Goal: Navigation & Orientation: Understand site structure

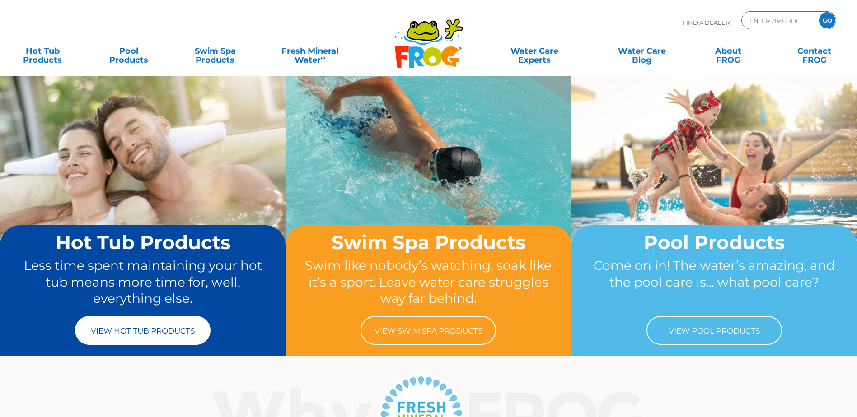
click at [133, 336] on link "View Hot Tub Products" at bounding box center [143, 330] width 136 height 29
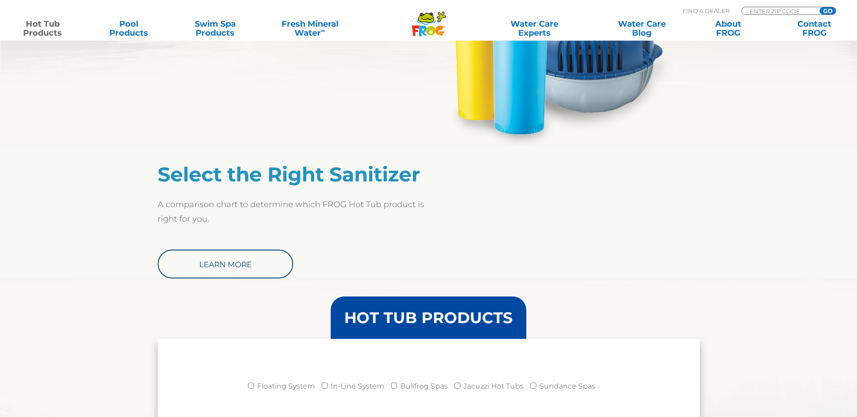
scroll to position [542, 0]
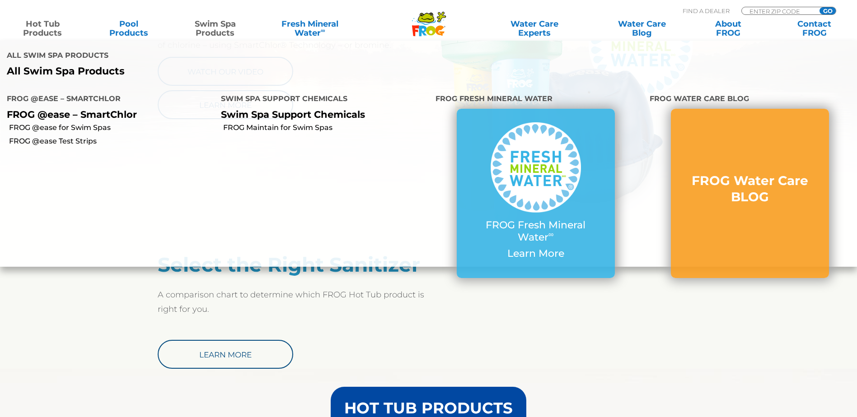
click at [210, 26] on link "Swim Spa Products" at bounding box center [215, 28] width 67 height 18
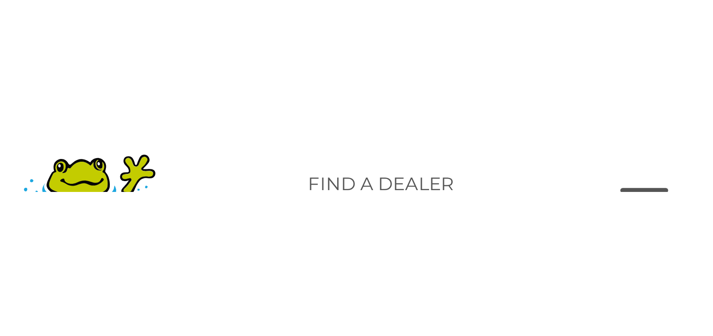
scroll to position [1094, 0]
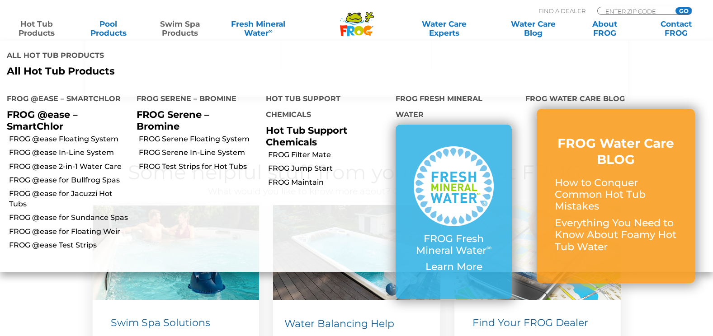
click at [29, 29] on link "Hot Tub Products" at bounding box center [37, 28] width 56 height 18
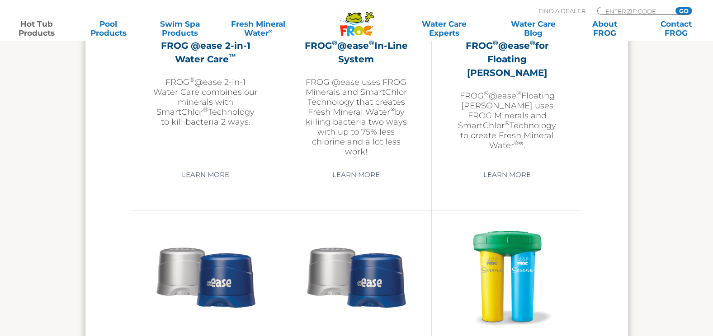
scroll to position [1355, 0]
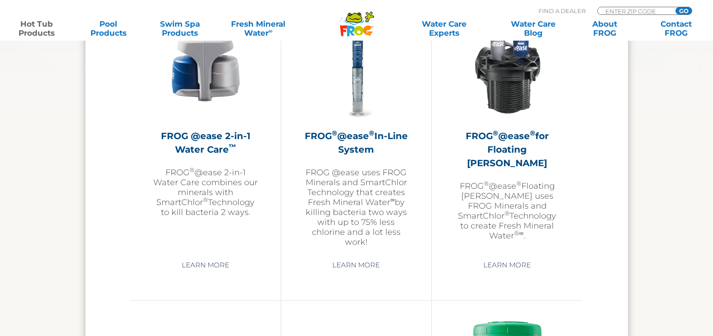
click at [357, 24] on icon ".st130{clip-path:url(#SVGID_2_);fill-rule:evenodd;clip-rule:evenodd;fill:#C3CC0…" at bounding box center [356, 23] width 35 height 25
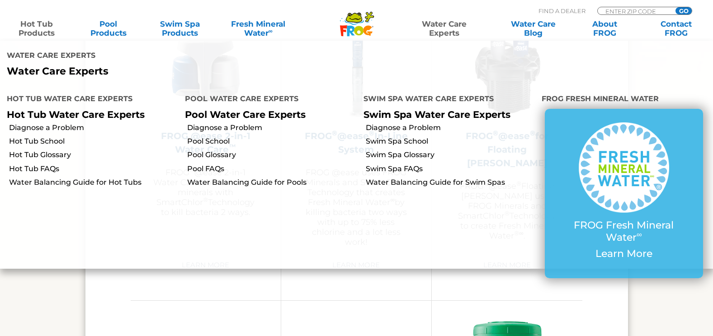
click at [440, 26] on link "Water Care Experts" at bounding box center [444, 28] width 90 height 18
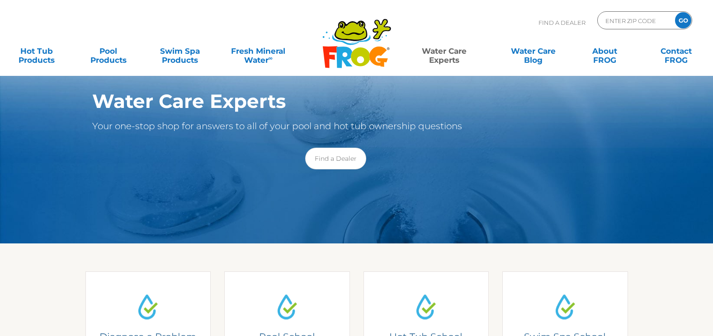
scroll to position [136, 0]
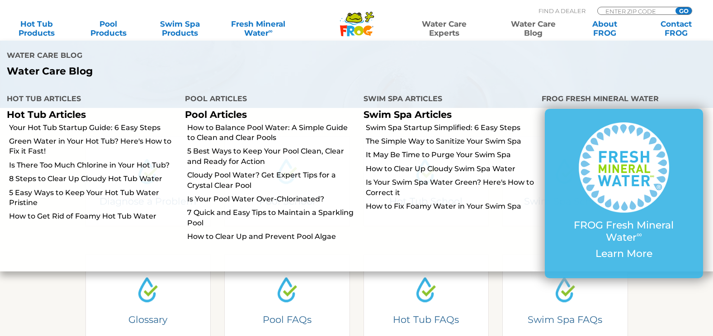
click at [527, 30] on link "Water Care Blog" at bounding box center [533, 28] width 56 height 18
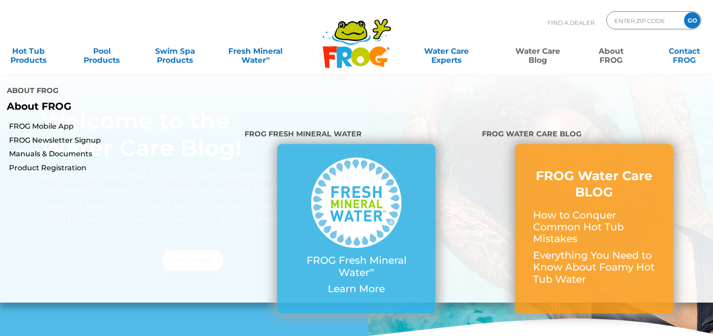
click at [619, 53] on link "About FROG" at bounding box center [610, 51] width 57 height 18
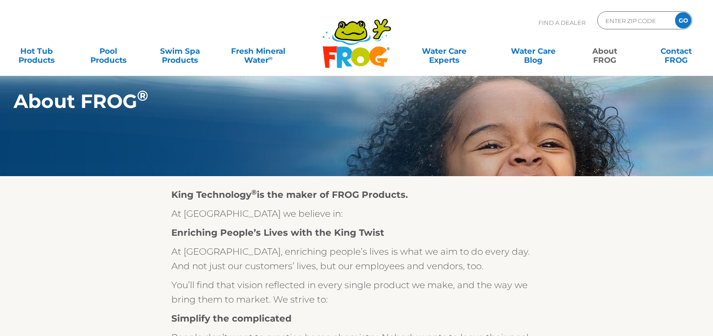
click at [152, 169] on section "About FROG ®" at bounding box center [356, 88] width 713 height 176
